Goal: Task Accomplishment & Management: Complete application form

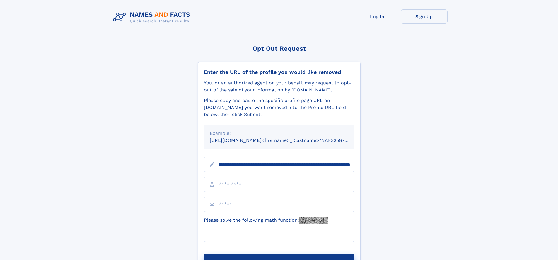
scroll to position [0, 60]
type input "**********"
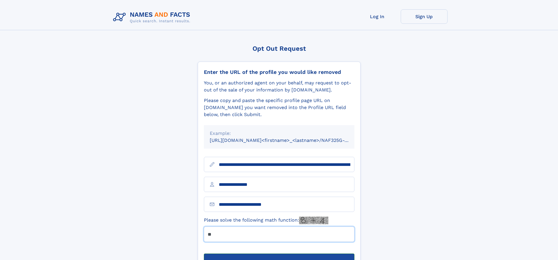
type input "**"
click at [279, 253] on button "Submit Opt Out Request" at bounding box center [279, 262] width 151 height 19
